Goal: Navigation & Orientation: Find specific page/section

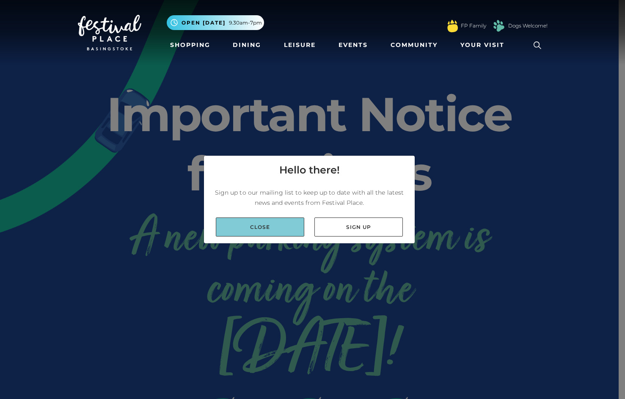
click at [299, 219] on link "Close" at bounding box center [260, 227] width 88 height 19
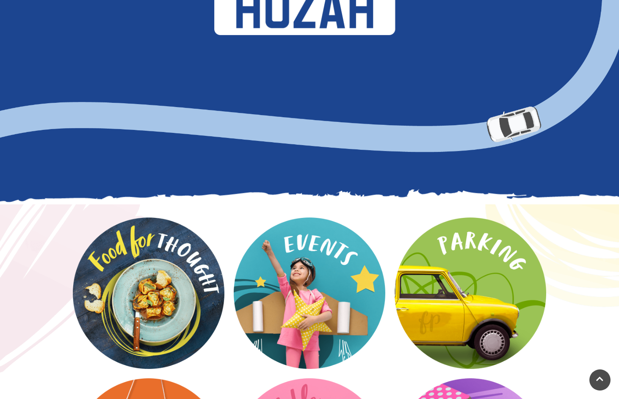
scroll to position [937, 0]
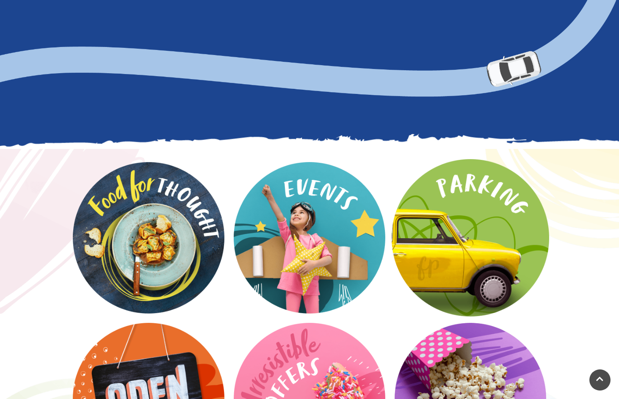
click at [510, 218] on video at bounding box center [471, 238] width 158 height 158
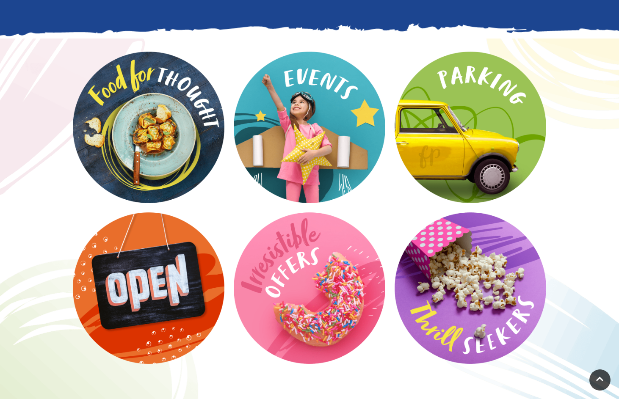
scroll to position [1067, 0]
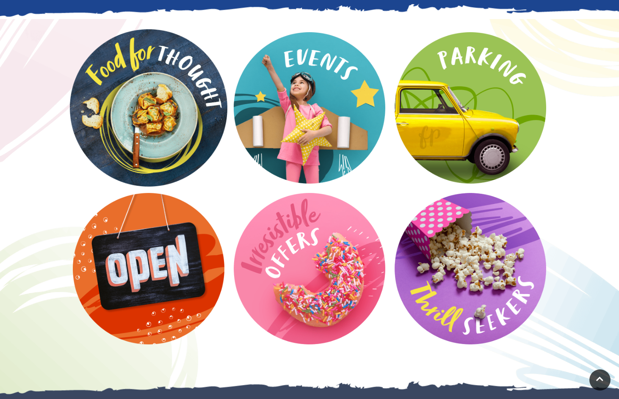
click at [152, 81] on video at bounding box center [149, 108] width 158 height 158
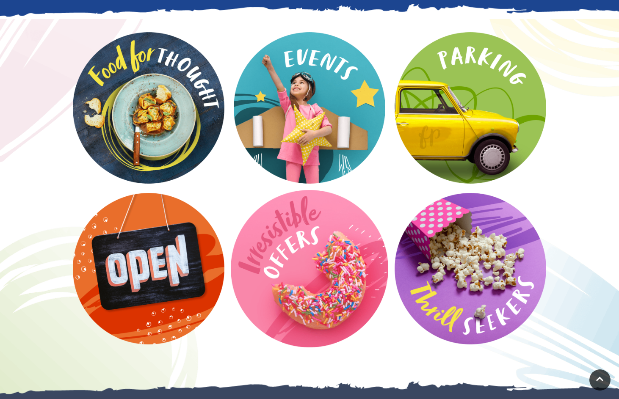
click at [269, 227] on video at bounding box center [310, 269] width 158 height 158
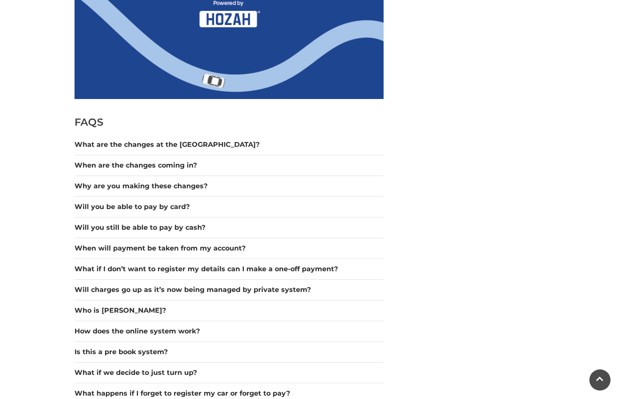
scroll to position [653, 0]
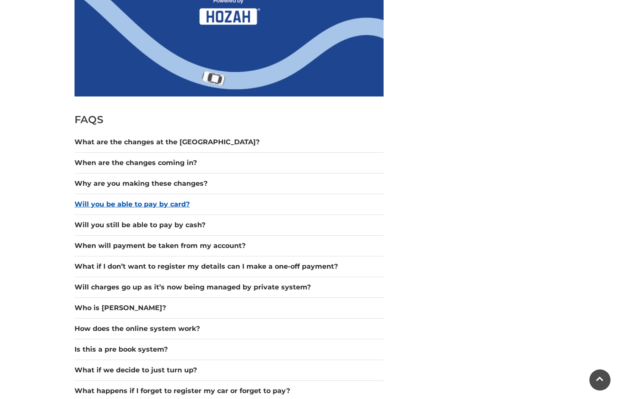
click at [185, 203] on button "Will you be able to pay by card?" at bounding box center [229, 204] width 309 height 10
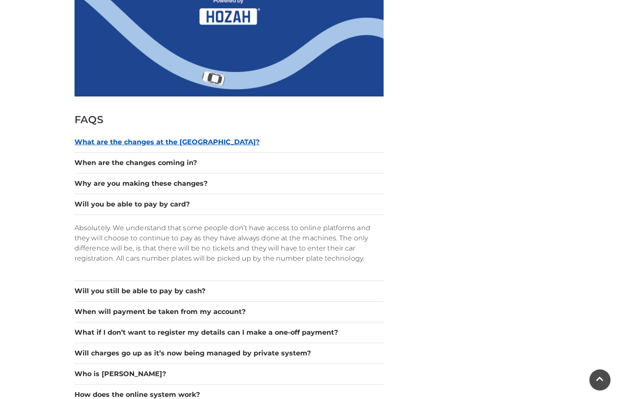
click at [143, 143] on button "What are the changes at the car park?" at bounding box center [229, 142] width 309 height 10
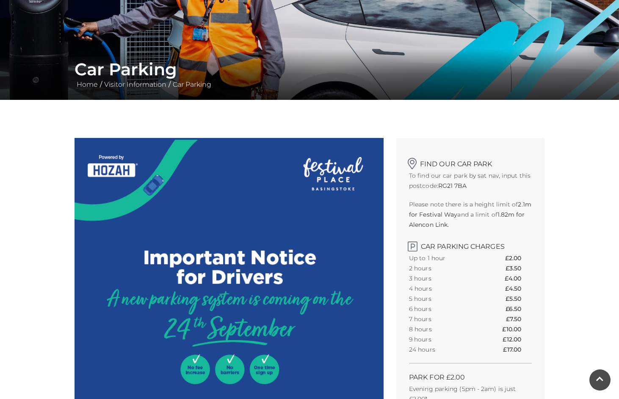
scroll to position [107, 0]
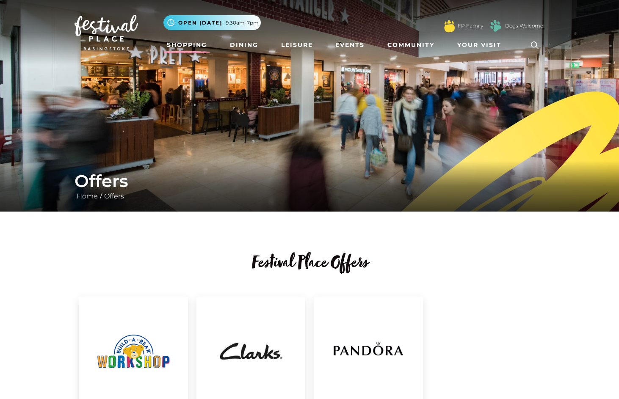
click at [177, 44] on link "Shopping" at bounding box center [186, 45] width 47 height 16
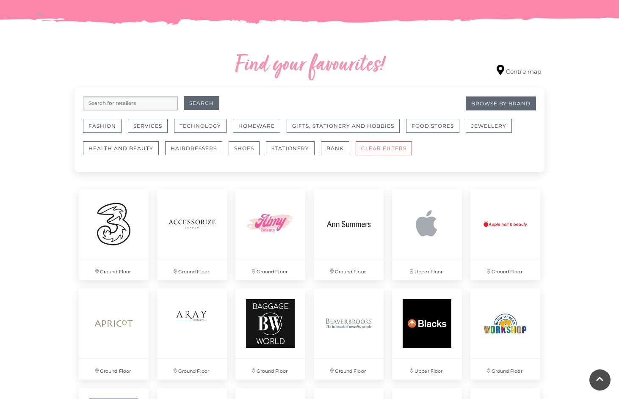
scroll to position [441, 0]
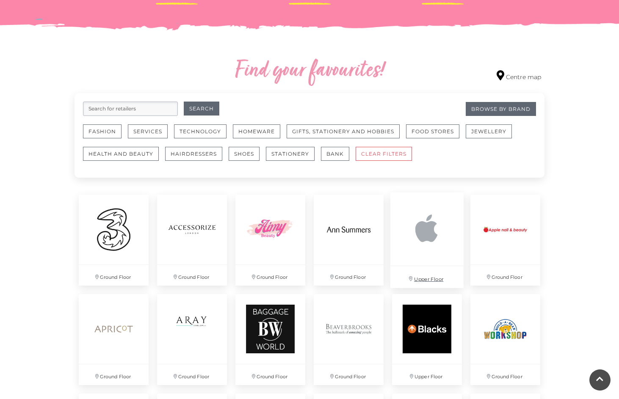
click at [439, 227] on img at bounding box center [426, 229] width 73 height 73
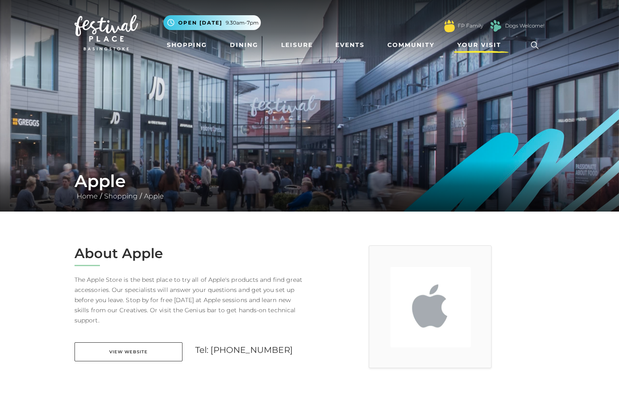
click at [484, 43] on span "Your Visit" at bounding box center [479, 45] width 44 height 9
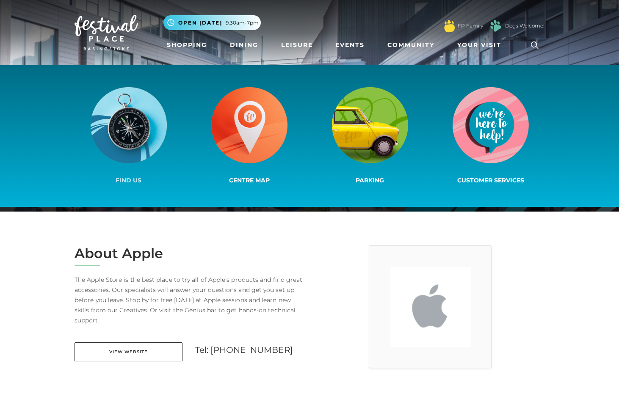
click at [147, 121] on img at bounding box center [129, 125] width 76 height 76
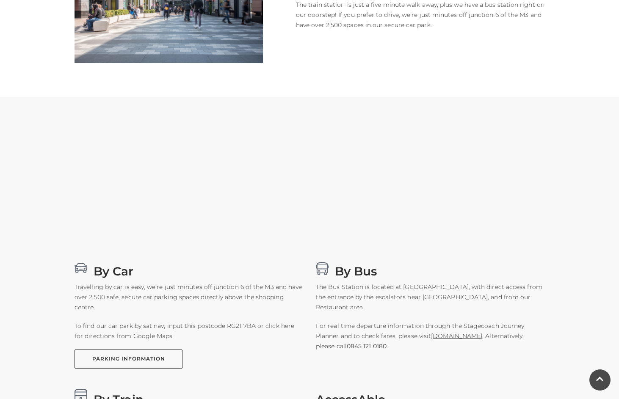
scroll to position [308, 0]
